Goal: Check status

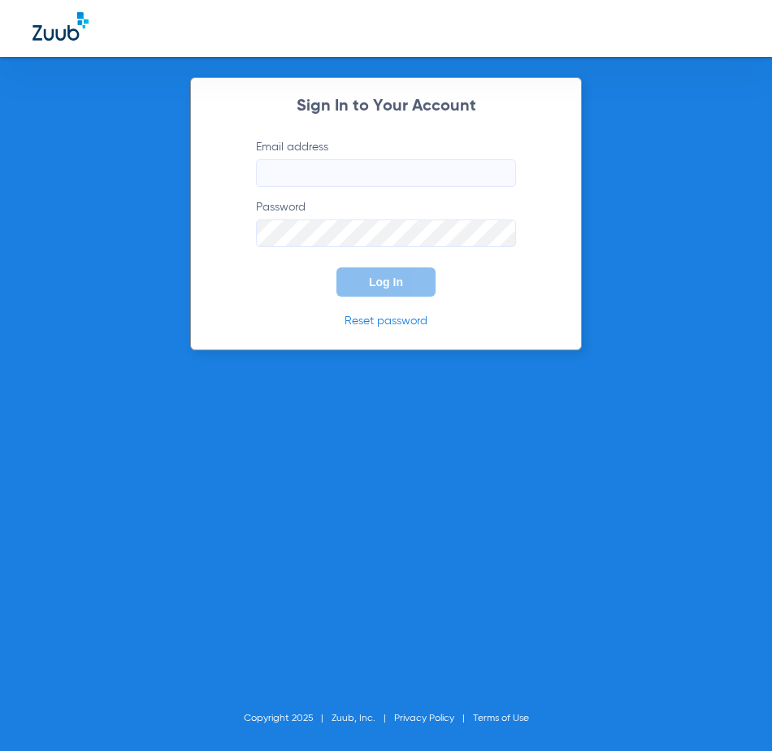
type input "[EMAIL_ADDRESS][DOMAIN_NAME]"
click at [559, 263] on div "Sign In to Your Account Email address [EMAIL_ADDRESS][DOMAIN_NAME] Password Log…" at bounding box center [386, 213] width 392 height 273
click at [391, 280] on span "Log In" at bounding box center [386, 282] width 34 height 13
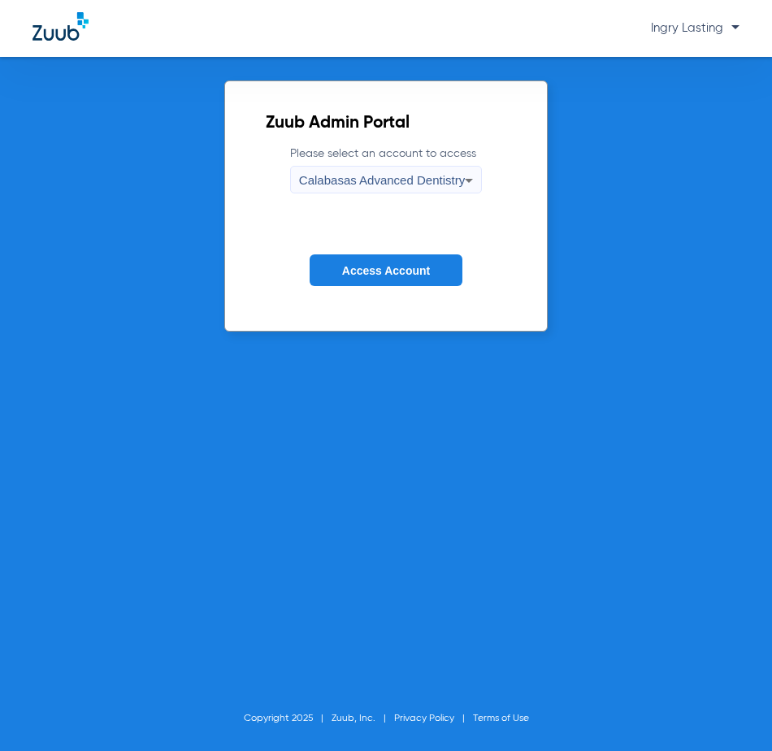
click at [402, 254] on form "Please select an account to access Calabasas Advanced Dentistry Access Account" at bounding box center [386, 228] width 241 height 165
click at [402, 260] on button "Access Account" at bounding box center [386, 270] width 153 height 32
